Goal: Task Accomplishment & Management: Manage account settings

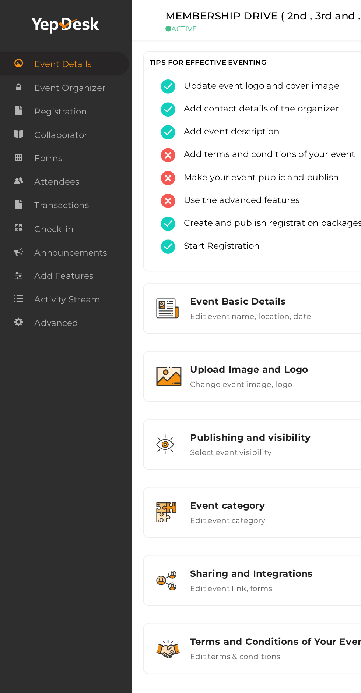
click at [53, 67] on span "Registration" at bounding box center [39, 71] width 34 height 15
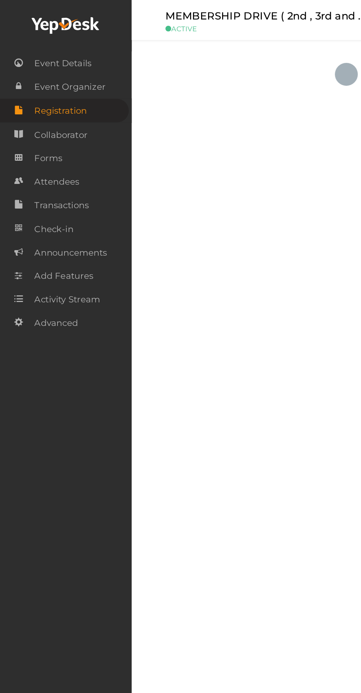
checkbox input "true"
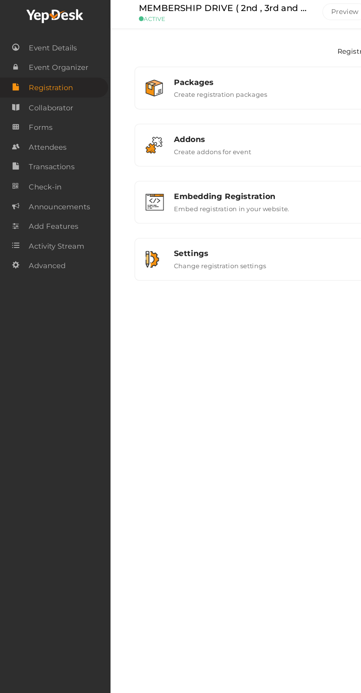
click at [21, 40] on link "Event Details" at bounding box center [42, 40] width 85 height 15
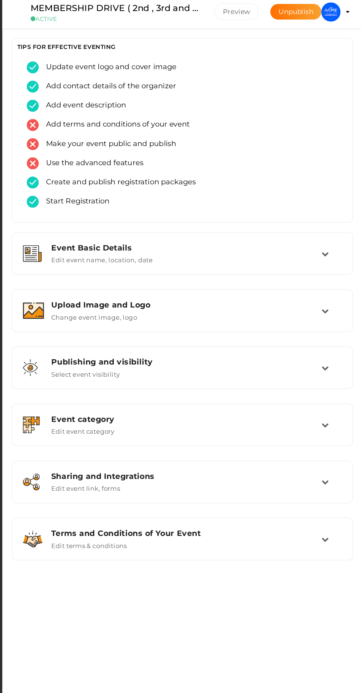
click at [334, 244] on icon at bounding box center [332, 243] width 6 height 6
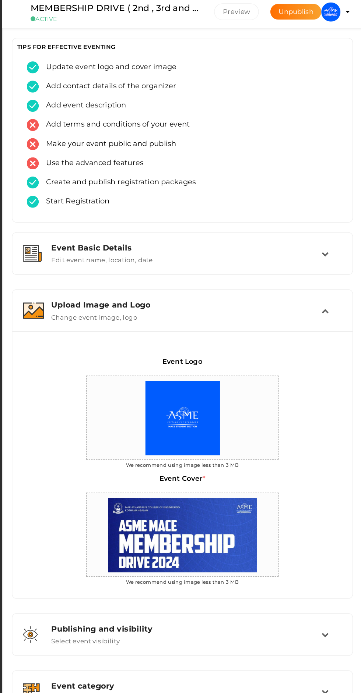
click at [318, 35] on div "TIPS FOR EFFECTIVE EVENTING" at bounding box center [222, 42] width 260 height 18
click at [338, 11] on img at bounding box center [336, 13] width 15 height 15
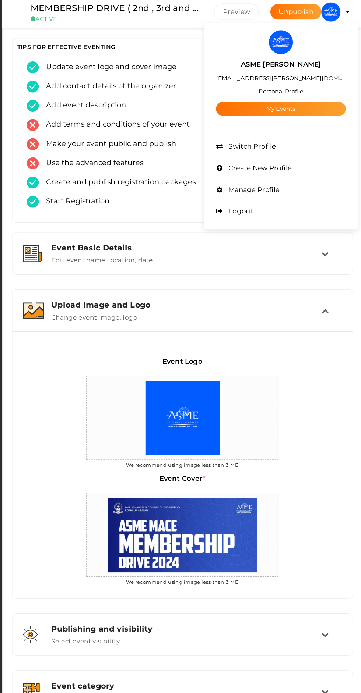
click at [326, 89] on link "My Events" at bounding box center [297, 87] width 99 height 11
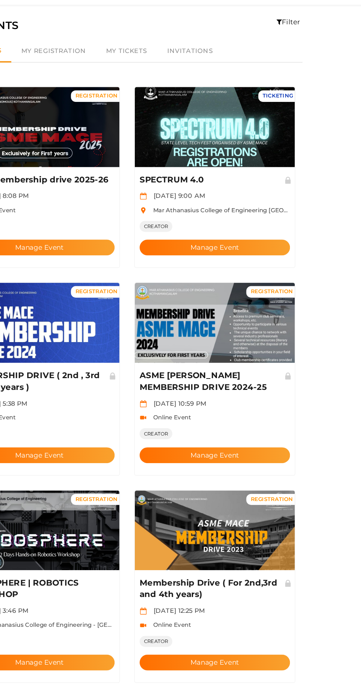
click at [143, 207] on button "Manage Event" at bounding box center [113, 213] width 115 height 12
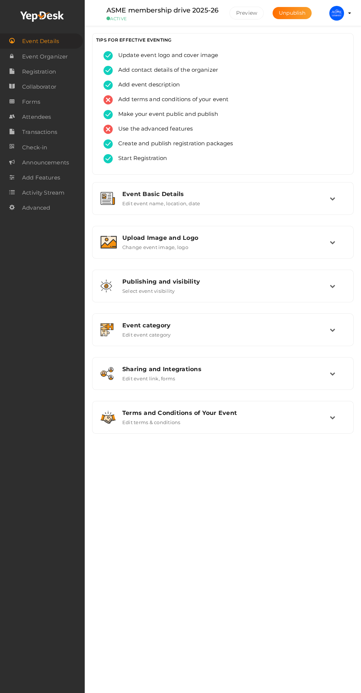
click at [333, 196] on icon at bounding box center [332, 199] width 6 height 6
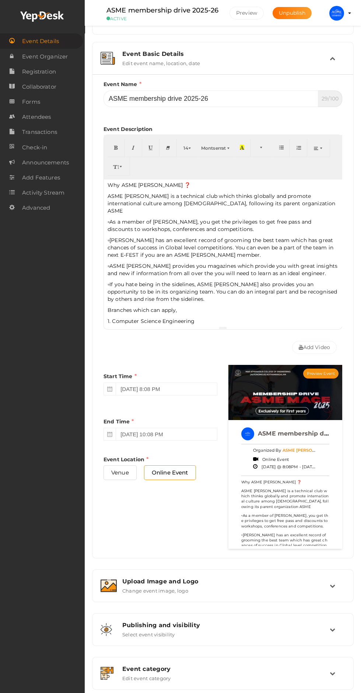
scroll to position [137, 0]
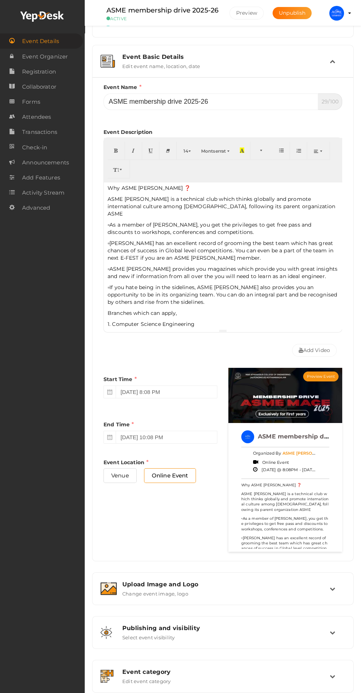
click at [332, 61] on icon at bounding box center [332, 61] width 6 height 6
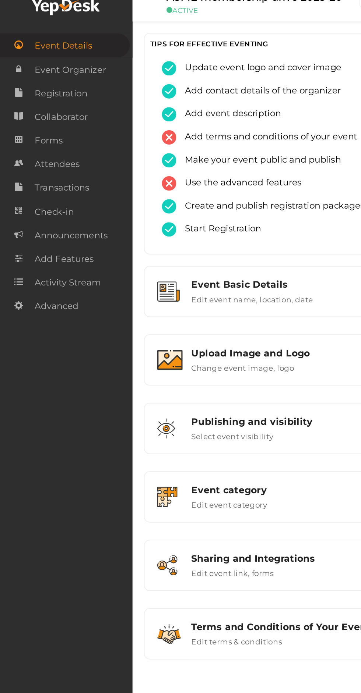
scroll to position [45, 0]
click at [17, 57] on link "Event Organizer" at bounding box center [42, 56] width 85 height 15
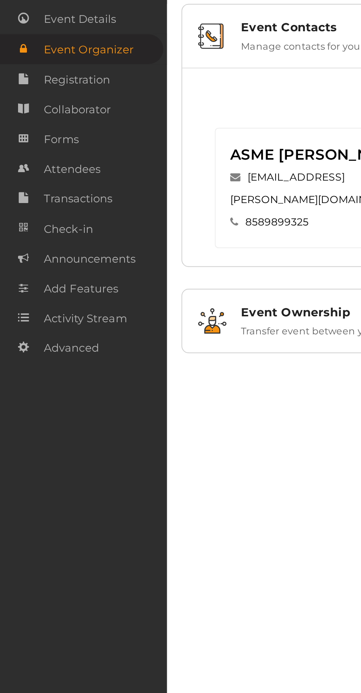
click at [27, 72] on span "Registration" at bounding box center [39, 71] width 34 height 15
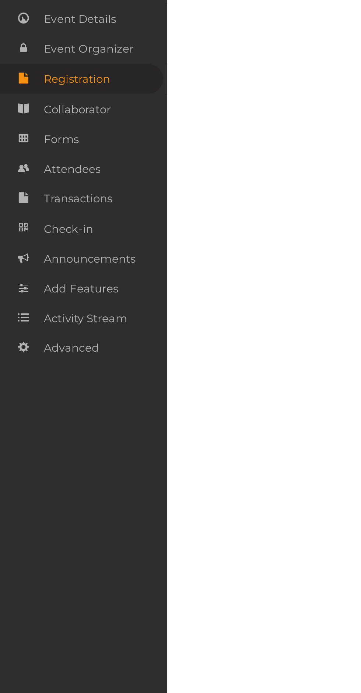
checkbox input "true"
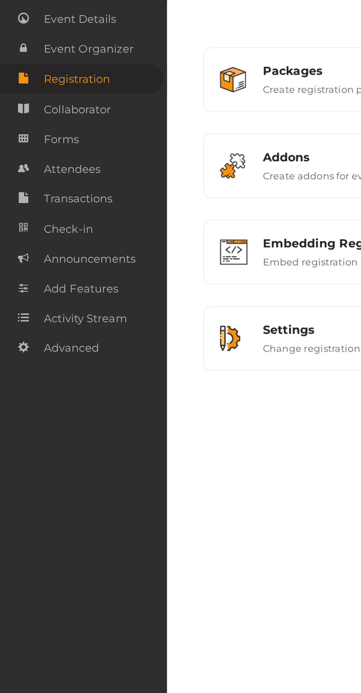
click at [24, 88] on span "Collaborator" at bounding box center [39, 86] width 34 height 15
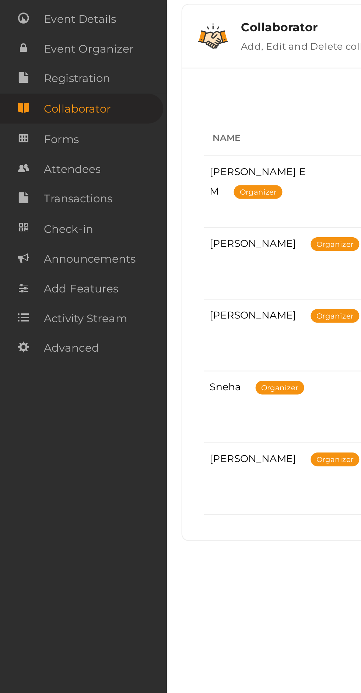
click at [18, 102] on link "Forms" at bounding box center [42, 101] width 85 height 15
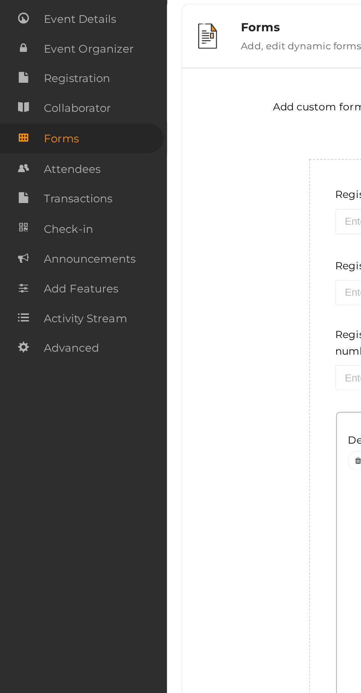
click at [21, 41] on link "Event Details" at bounding box center [42, 40] width 85 height 15
